Goal: Task Accomplishment & Management: Manage account settings

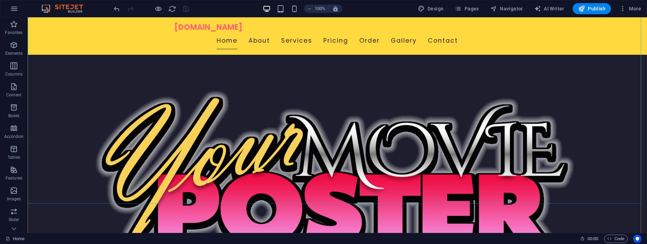
scroll to position [71, 0]
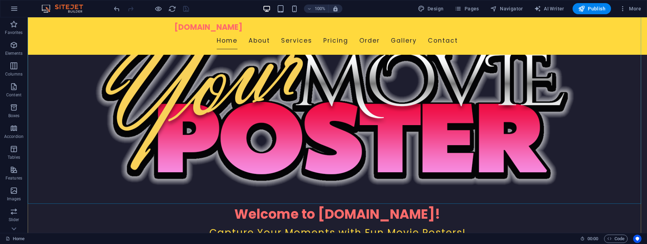
click at [446, 138] on figure at bounding box center [337, 108] width 619 height 193
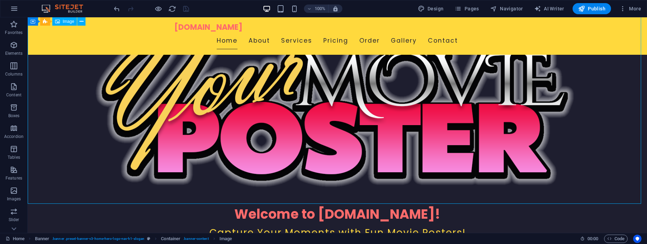
click at [421, 129] on figure at bounding box center [337, 108] width 619 height 193
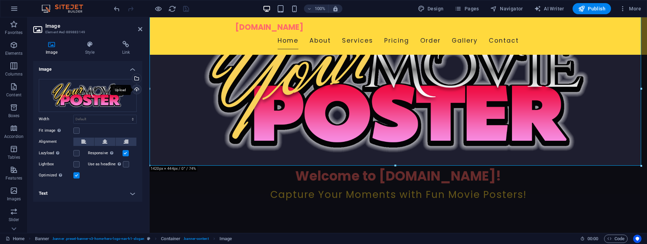
click at [136, 88] on div "Upload" at bounding box center [136, 90] width 10 height 10
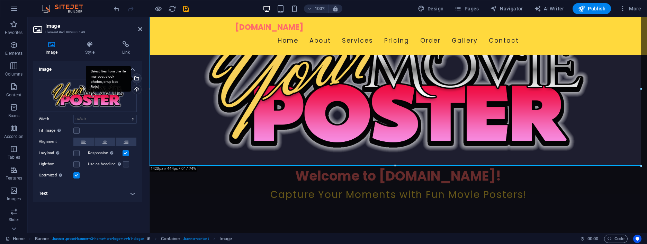
click at [136, 77] on div "Select files from the file manager, stock photos, or upload file(s)" at bounding box center [136, 79] width 10 height 10
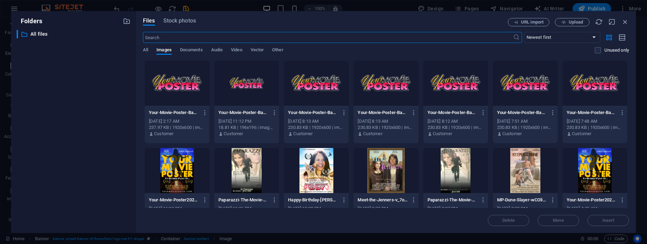
scroll to position [66, 0]
click at [274, 112] on icon "button" at bounding box center [274, 112] width 7 height 6
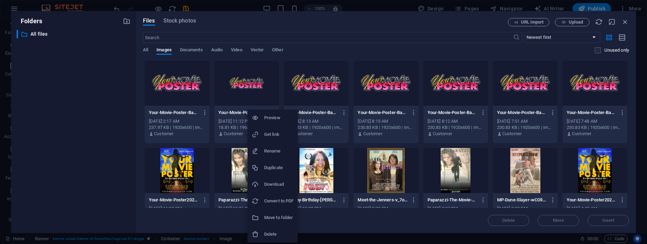
click at [273, 233] on h6 "Delete" at bounding box center [278, 234] width 29 height 8
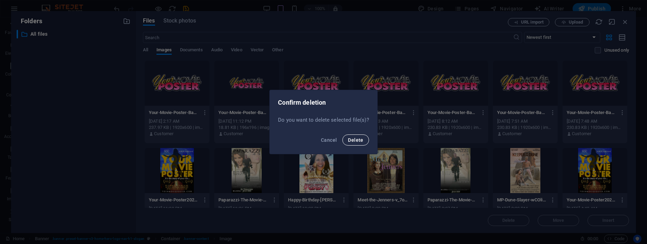
click at [356, 138] on span "Delete" at bounding box center [355, 140] width 15 height 6
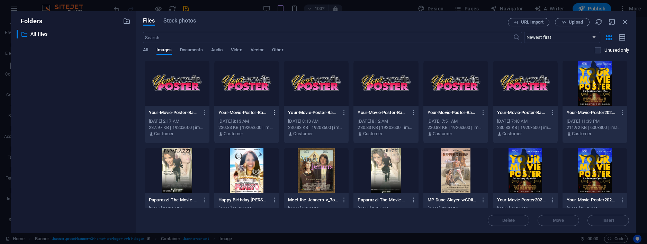
click at [273, 112] on icon "button" at bounding box center [274, 112] width 7 height 6
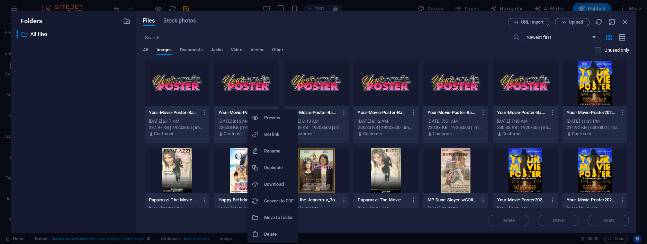
click at [272, 233] on h6 "Delete" at bounding box center [278, 234] width 29 height 8
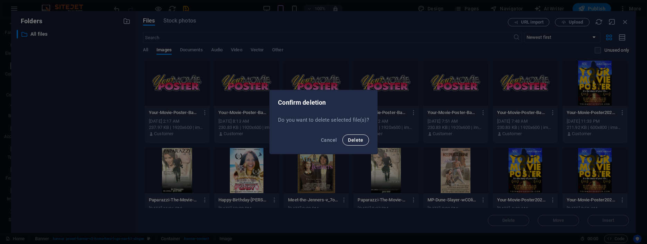
click at [356, 139] on span "Delete" at bounding box center [355, 140] width 15 height 6
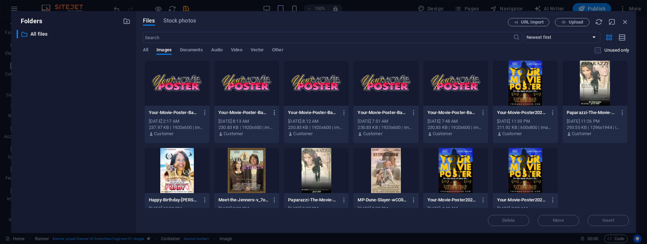
click at [274, 113] on icon "button" at bounding box center [274, 112] width 7 height 6
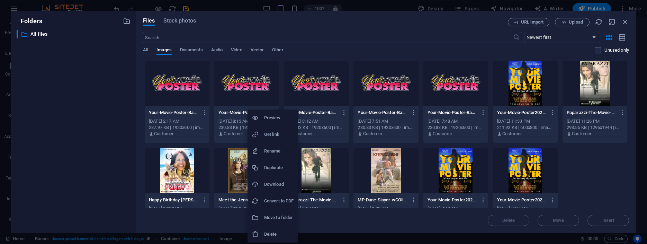
click at [282, 231] on h6 "Delete" at bounding box center [278, 234] width 29 height 8
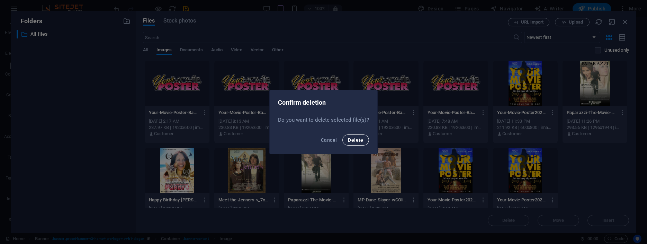
click at [355, 138] on span "Delete" at bounding box center [355, 140] width 15 height 6
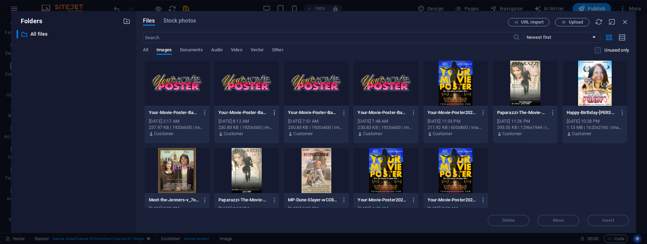
click at [275, 113] on icon "button" at bounding box center [274, 112] width 7 height 6
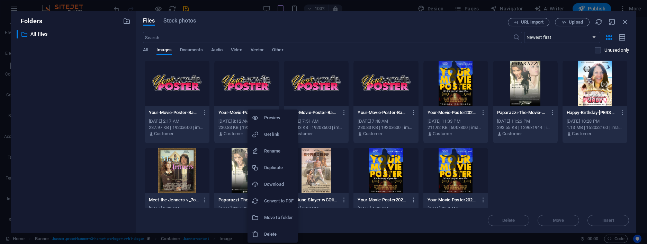
click at [268, 235] on h6 "Delete" at bounding box center [278, 234] width 29 height 8
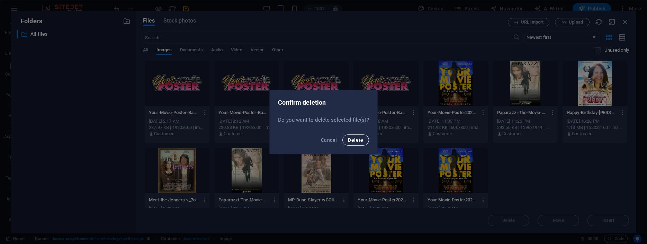
click at [350, 138] on span "Delete" at bounding box center [355, 140] width 15 height 6
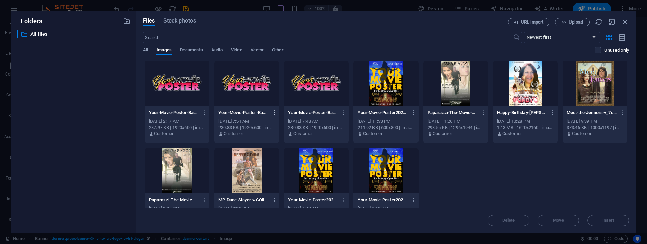
click at [274, 111] on icon "button" at bounding box center [274, 112] width 7 height 6
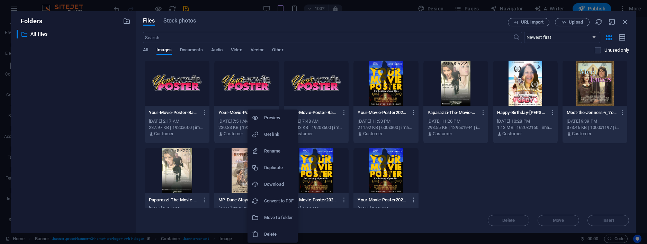
click at [272, 232] on h6 "Delete" at bounding box center [278, 234] width 29 height 8
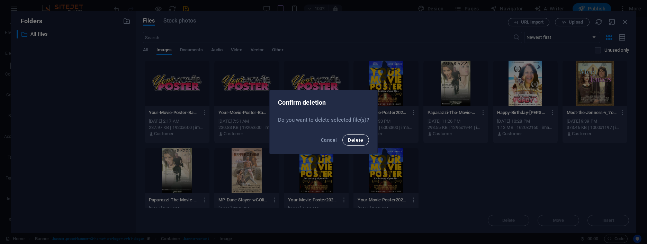
click at [353, 138] on span "Delete" at bounding box center [355, 140] width 15 height 6
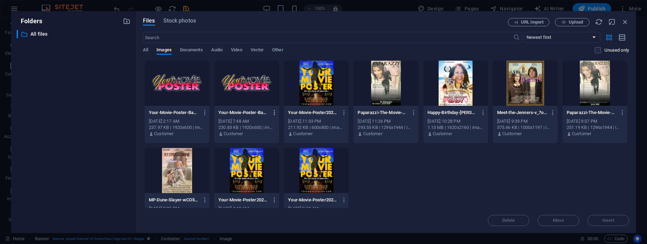
click at [273, 111] on icon "button" at bounding box center [274, 112] width 7 height 6
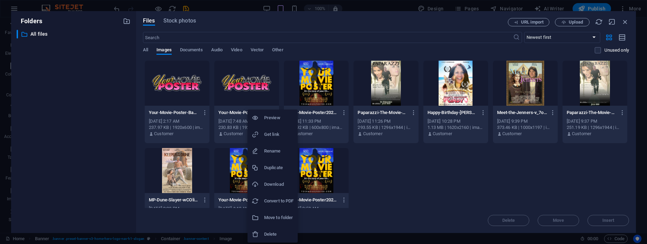
click at [269, 232] on h6 "Delete" at bounding box center [278, 234] width 29 height 8
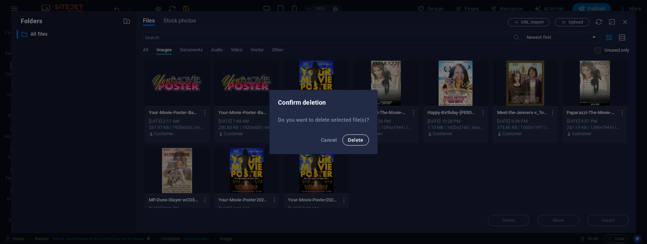
click at [354, 139] on span "Delete" at bounding box center [355, 140] width 15 height 6
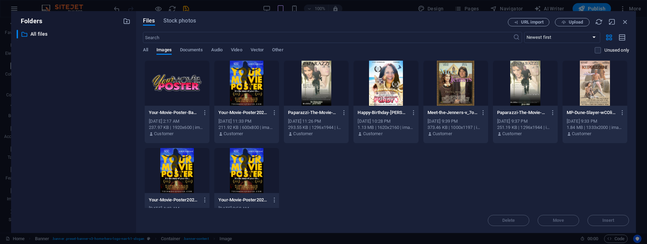
click at [167, 77] on div at bounding box center [177, 83] width 65 height 45
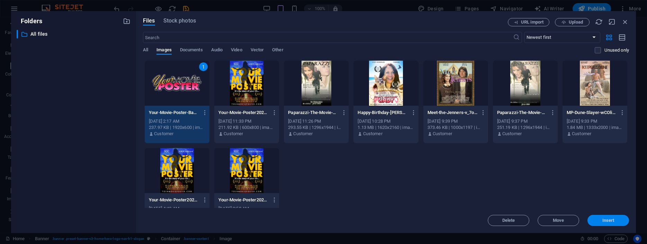
click at [604, 218] on span "Insert" at bounding box center [608, 220] width 12 height 4
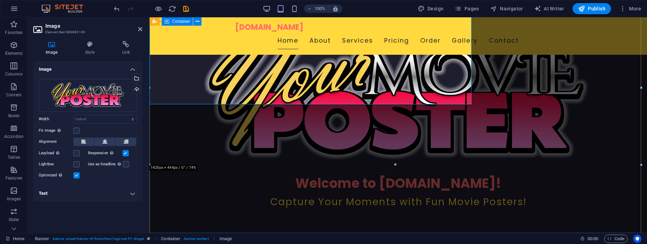
scroll to position [71, 0]
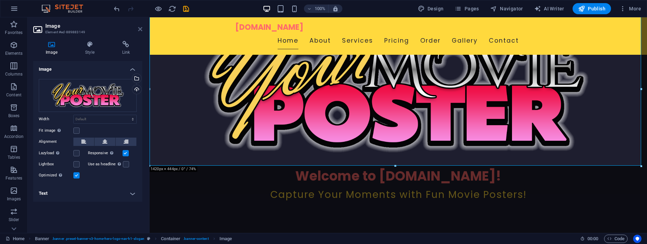
click at [138, 29] on icon at bounding box center [140, 29] width 4 height 6
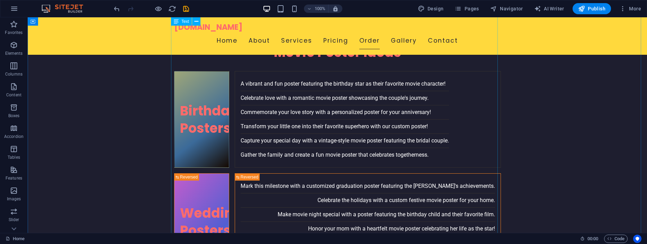
scroll to position [1165, 0]
